Goal: Communication & Community: Ask a question

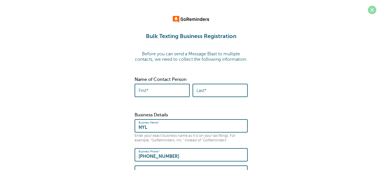
click at [373, 10] on span at bounding box center [372, 10] width 8 height 8
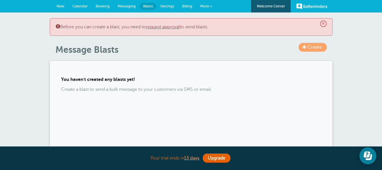
click at [59, 6] on span "New" at bounding box center [61, 6] width 8 height 4
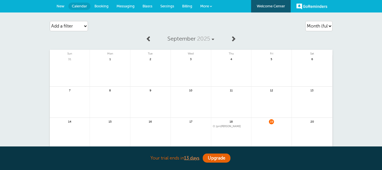
click at [107, 6] on span "Booking" at bounding box center [102, 6] width 14 height 4
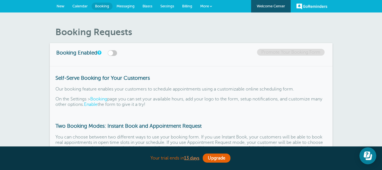
click at [314, 6] on link "GoReminders" at bounding box center [312, 6] width 31 height 12
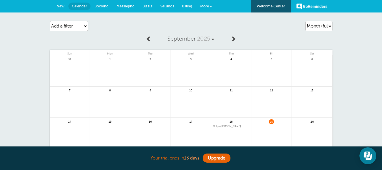
click at [190, 7] on span "Billing" at bounding box center [187, 6] width 10 height 4
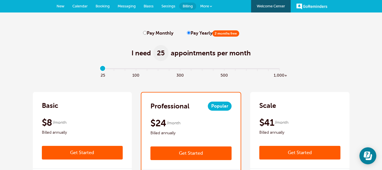
drag, startPoint x: 104, startPoint y: 70, endPoint x: 110, endPoint y: 71, distance: 6.9
click at [110, 70] on input "range" at bounding box center [191, 69] width 183 height 1
click at [125, 69] on input "range" at bounding box center [191, 69] width 183 height 1
click at [116, 69] on input "range" at bounding box center [191, 69] width 183 height 1
type input "0"
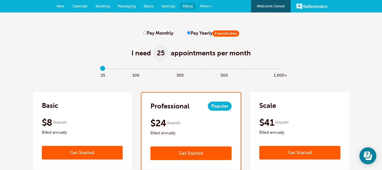
click at [104, 69] on input "range" at bounding box center [191, 69] width 183 height 1
drag, startPoint x: 104, startPoint y: 68, endPoint x: 95, endPoint y: 68, distance: 9.1
click at [100, 69] on input "range" at bounding box center [191, 69] width 183 height 1
click at [144, 35] on label "Pay Monthly" at bounding box center [158, 33] width 30 height 5
click at [144, 35] on input "Pay Monthly" at bounding box center [145, 33] width 4 height 4
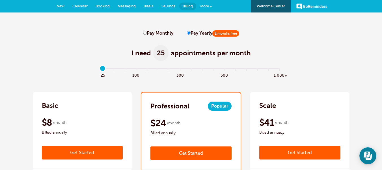
radio input "true"
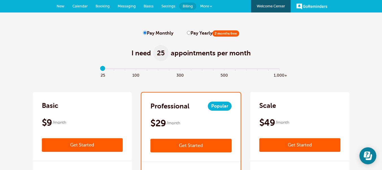
click at [189, 33] on label "Pay Yearly 2 months free" at bounding box center [213, 33] width 52 height 5
click at [189, 33] on input "Pay Yearly 2 months free" at bounding box center [189, 33] width 4 height 4
radio input "true"
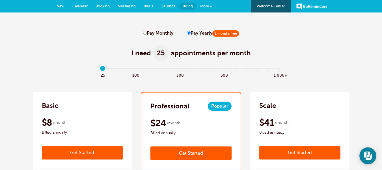
click at [148, 6] on span "Blasts" at bounding box center [149, 6] width 10 height 4
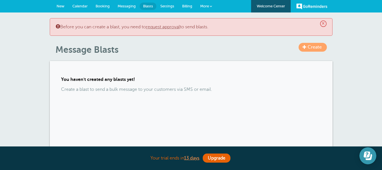
click at [364, 154] on icon "Open Learn | Contact Us" at bounding box center [368, 155] width 8 height 8
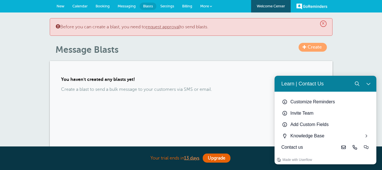
click at [187, 8] on span "Billing" at bounding box center [187, 6] width 10 height 4
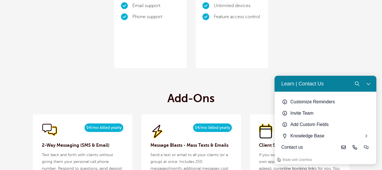
scroll to position [623, 0]
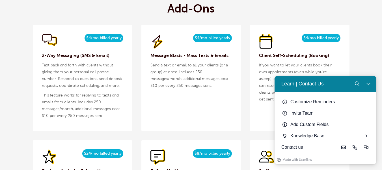
click at [204, 40] on span "$4/mo billed yearly" at bounding box center [212, 38] width 39 height 8
click at [372, 85] on button "Close Learn | Contact Us" at bounding box center [368, 83] width 11 height 11
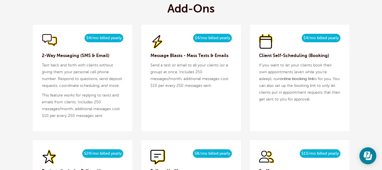
click at [208, 91] on div "$5/month $4/mo billed yearly Message Blasts - Mass Texts & Emails Send a text o…" at bounding box center [192, 78] width 100 height 106
drag, startPoint x: 197, startPoint y: 39, endPoint x: 231, endPoint y: 37, distance: 34.0
click at [231, 37] on span "$4/mo billed yearly" at bounding box center [212, 38] width 39 height 8
drag, startPoint x: 231, startPoint y: 37, endPoint x: 191, endPoint y: 41, distance: 39.5
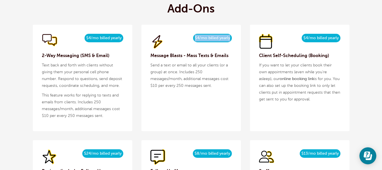
click at [192, 41] on div "$5/month $4/mo billed yearly" at bounding box center [192, 42] width 82 height 16
click at [186, 66] on p "Send a text or email to all your clients (or a group) at once. Includes 250 mes…" at bounding box center [192, 75] width 82 height 27
click at [217, 87] on p "Send a text or email to all your clients (or a group) at once. Includes 250 mes…" at bounding box center [192, 75] width 82 height 27
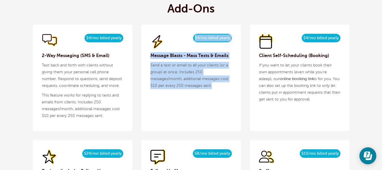
drag, startPoint x: 217, startPoint y: 85, endPoint x: 149, endPoint y: 40, distance: 81.6
click at [149, 40] on div "$5/month $4/mo billed yearly Message Blasts - Mass Texts & Emails Send a text o…" at bounding box center [192, 78] width 100 height 106
click at [177, 95] on div "$5/month $4/mo billed yearly Message Blasts - Mass Texts & Emails Send a text o…" at bounding box center [192, 78] width 100 height 106
click at [181, 86] on p "Send a text or email to all your clients (or a group) at once. Includes 250 mes…" at bounding box center [192, 75] width 82 height 27
click at [182, 86] on p "Send a text or email to all your clients (or a group) at once. Includes 250 mes…" at bounding box center [192, 75] width 82 height 27
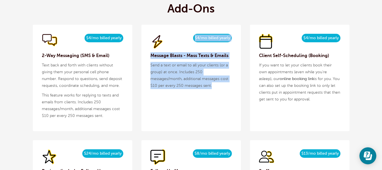
click at [194, 85] on p "Send a text or email to all your clients (or a group) at once. Includes 250 mes…" at bounding box center [192, 75] width 82 height 27
click at [219, 101] on div "$5/month $4/mo billed yearly Message Blasts - Mass Texts & Emails Send a text o…" at bounding box center [192, 78] width 100 height 106
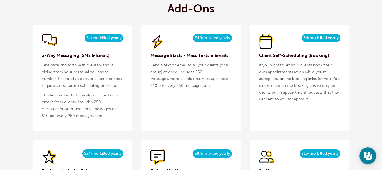
click at [218, 100] on div "$5/month $4/mo billed yearly Message Blasts - Mass Texts & Emails Send a text o…" at bounding box center [192, 78] width 100 height 106
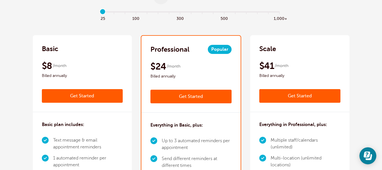
scroll to position [0, 0]
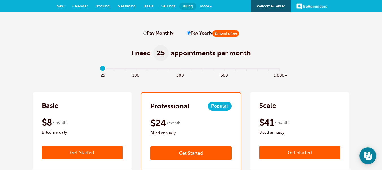
click at [164, 33] on label "Pay Monthly" at bounding box center [158, 33] width 30 height 5
click at [147, 33] on input "Pay Monthly" at bounding box center [145, 33] width 4 height 4
radio input "true"
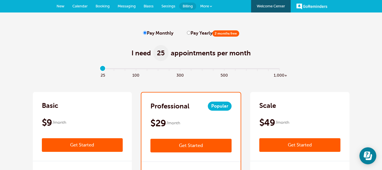
click at [202, 34] on label "Pay Yearly 2 months free" at bounding box center [213, 33] width 52 height 5
click at [191, 34] on input "Pay Yearly 2 months free" at bounding box center [189, 33] width 4 height 4
radio input "true"
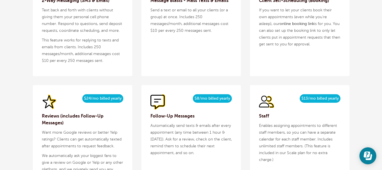
scroll to position [623, 0]
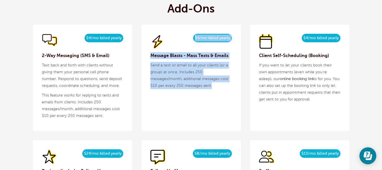
drag, startPoint x: 153, startPoint y: 35, endPoint x: 231, endPoint y: 89, distance: 94.6
click at [231, 89] on div "$5/month $4/mo billed yearly Message Blasts - Mass Texts & Emails Send a text o…" at bounding box center [192, 78] width 100 height 106
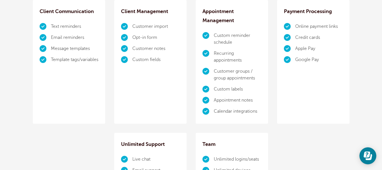
scroll to position [368, 0]
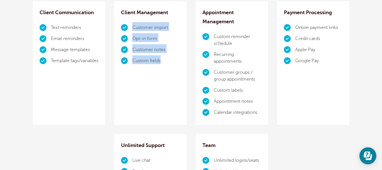
drag, startPoint x: 133, startPoint y: 25, endPoint x: 172, endPoint y: 69, distance: 58.7
click at [172, 69] on div "Client Management Customer import Opt-in form Customer notes Custom fields" at bounding box center [150, 62] width 72 height 123
click at [168, 63] on li "Custom fields" at bounding box center [156, 60] width 48 height 11
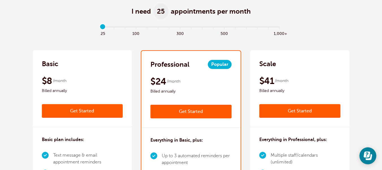
scroll to position [0, 0]
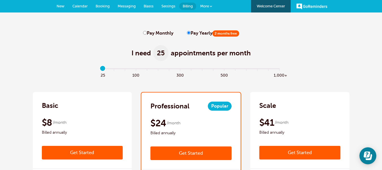
click at [79, 6] on span "Calendar" at bounding box center [79, 6] width 15 height 4
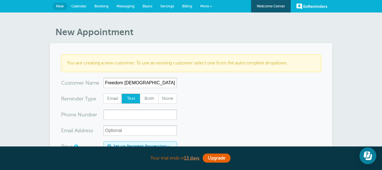
type input "Freedom Christian Coop"
click at [134, 117] on input "xxx-no-autofill" at bounding box center [141, 114] width 74 height 10
drag, startPoint x: 162, startPoint y: 83, endPoint x: 68, endPoint y: 85, distance: 94.9
click at [85, 80] on div "x-no-autofill Cus tomer N ame Freedom Christian Coop No search results. Edit Re…" at bounding box center [119, 83] width 116 height 10
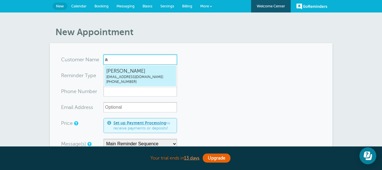
click at [139, 78] on span "[EMAIL_ADDRESS][DOMAIN_NAME]" at bounding box center [140, 76] width 68 height 5
type input "ashleyanross@ft.newyorklife.com3235530118"
type input "[PERSON_NAME]"
type input "[PHONE_NUMBER]"
type input "[EMAIL_ADDRESS][DOMAIN_NAME]"
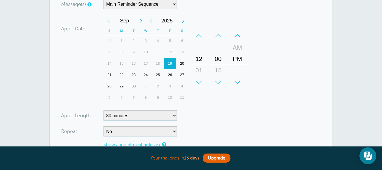
scroll to position [142, 0]
click at [202, 70] on div "01" at bounding box center [199, 69] width 14 height 11
click at [218, 60] on div "00" at bounding box center [219, 58] width 14 height 11
click at [217, 81] on div "+" at bounding box center [218, 81] width 17 height 11
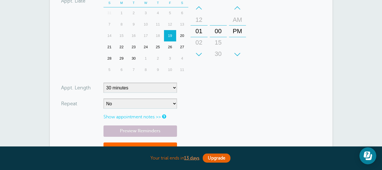
scroll to position [198, 0]
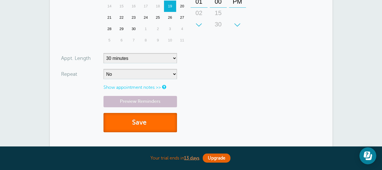
click at [135, 121] on button "Save" at bounding box center [141, 123] width 74 height 20
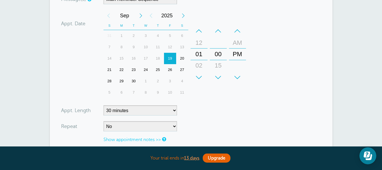
scroll to position [170, 0]
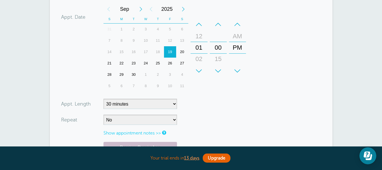
click at [219, 72] on div "+" at bounding box center [218, 70] width 17 height 11
click at [218, 73] on div "+" at bounding box center [218, 70] width 17 height 11
click at [220, 59] on div "45" at bounding box center [219, 58] width 14 height 11
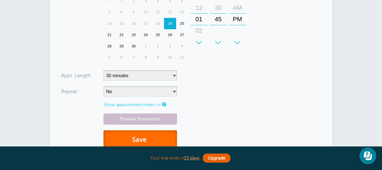
click at [141, 137] on button "Save" at bounding box center [141, 140] width 74 height 20
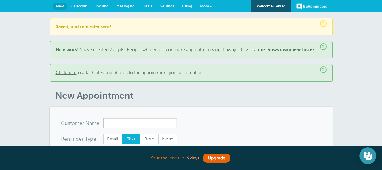
drag, startPoint x: 0, startPoint y: 10, endPoint x: 358, endPoint y: 157, distance: 386.7
click at [358, 157] on section "Your trial ends in 13 days . Upgrade Your trial ends in 13 days . Upgrade" at bounding box center [191, 157] width 382 height 23
click at [367, 154] on icon "Open Learn | Contact Us" at bounding box center [367, 154] width 7 height 6
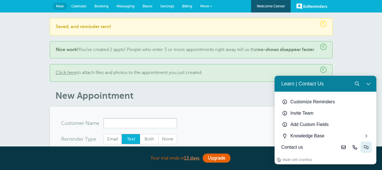
click at [365, 145] on icon "Live-chat" at bounding box center [366, 147] width 5 height 5
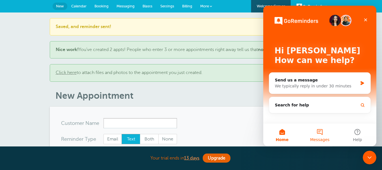
click at [322, 135] on button "Messages" at bounding box center [320, 134] width 38 height 23
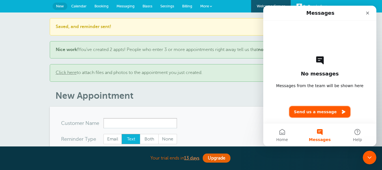
click at [319, 112] on button "Send us a message" at bounding box center [320, 111] width 61 height 11
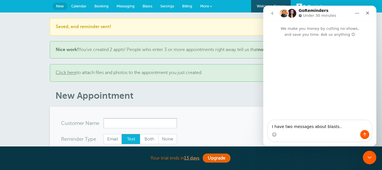
type textarea "I have two messages about blasts..."
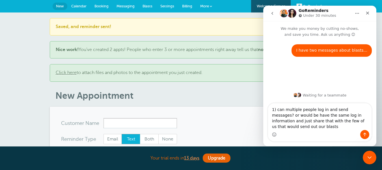
type textarea "1) can multiple people log in and send messages? or would be have the same log …"
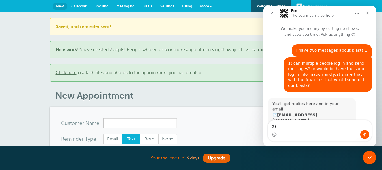
scroll to position [14, 0]
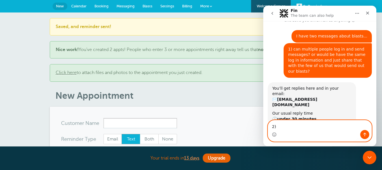
type textarea "2"
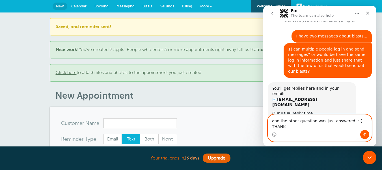
type textarea "and the other question was just answered! :-) THANKS"
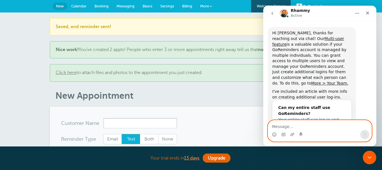
scroll to position [158, 0]
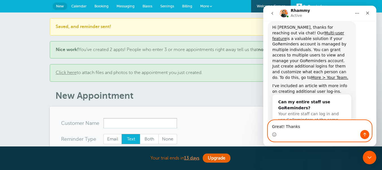
type textarea "Great! Thanks!"
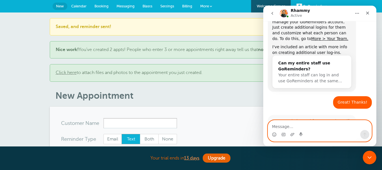
scroll to position [197, 0]
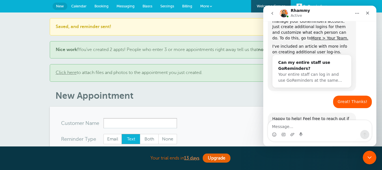
click at [277, 136] on div "Intercom messenger" at bounding box center [320, 134] width 104 height 9
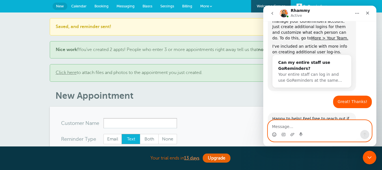
click at [273, 134] on icon "Emoji picker" at bounding box center [274, 134] width 5 height 5
click at [275, 128] on textarea "Message…" at bounding box center [320, 125] width 104 height 10
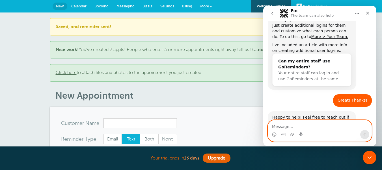
drag, startPoint x: 645, startPoint y: 98, endPoint x: 375, endPoint y: 96, distance: 269.5
click at [273, 136] on icon "Emoji picker" at bounding box center [274, 134] width 5 height 5
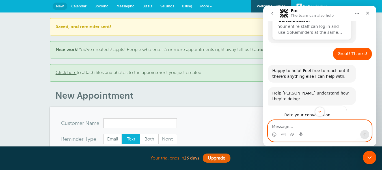
scroll to position [261, 0]
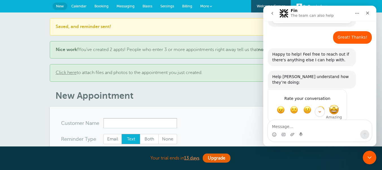
click at [337, 104] on span "Amazing" at bounding box center [334, 109] width 10 height 10
click at [367, 13] on icon "Close" at bounding box center [368, 13] width 5 height 5
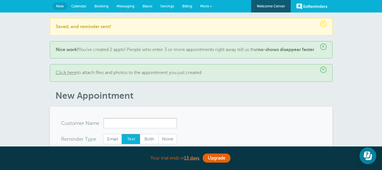
scroll to position [309, 0]
